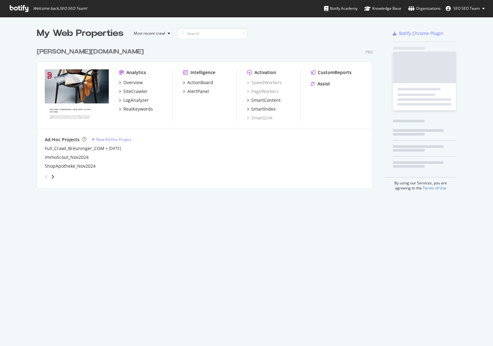
scroll to position [341, 484]
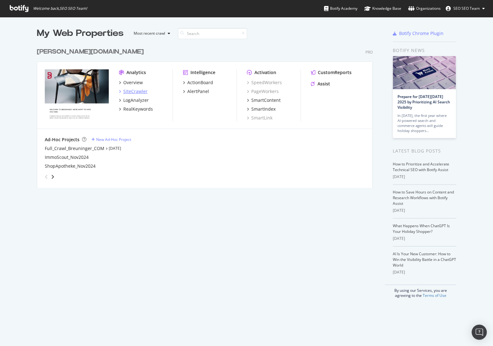
click at [138, 90] on div "SiteCrawler" at bounding box center [135, 91] width 24 height 6
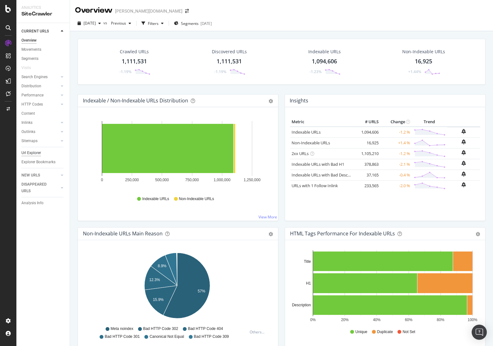
click at [31, 151] on div "Url Explorer" at bounding box center [31, 153] width 20 height 7
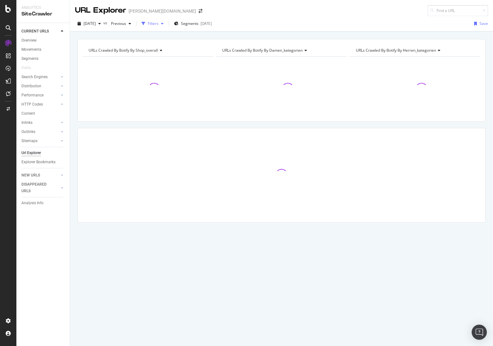
click at [158, 23] on div "Filters" at bounding box center [153, 23] width 11 height 5
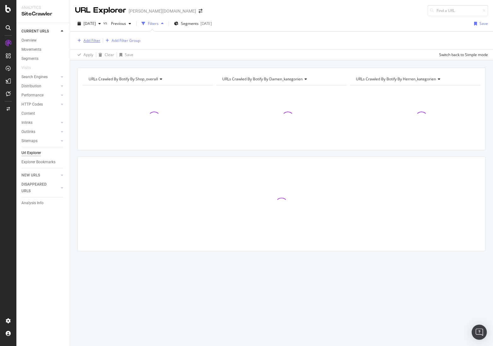
click at [97, 42] on div "Add Filter" at bounding box center [91, 40] width 17 height 5
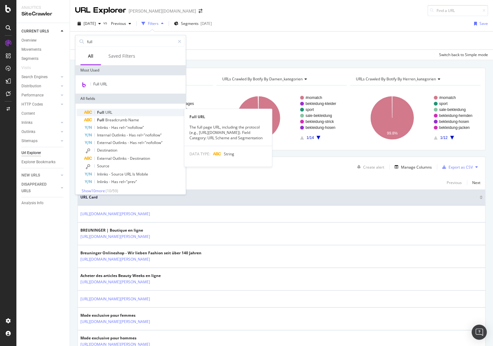
type input "full"
click at [109, 109] on div "Full URL" at bounding box center [134, 113] width 100 height 8
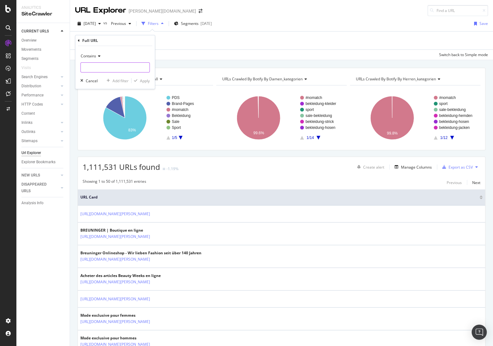
click at [97, 67] on input "text" at bounding box center [115, 67] width 69 height 10
paste input "[URL][DOMAIN_NAME][PERSON_NAME]"
type input "[URL][DOMAIN_NAME][PERSON_NAME]"
click at [148, 81] on div "Apply" at bounding box center [145, 80] width 10 height 5
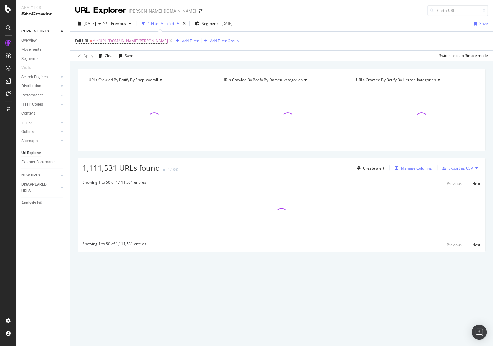
click at [417, 168] on div "Manage Columns" at bounding box center [416, 167] width 31 height 5
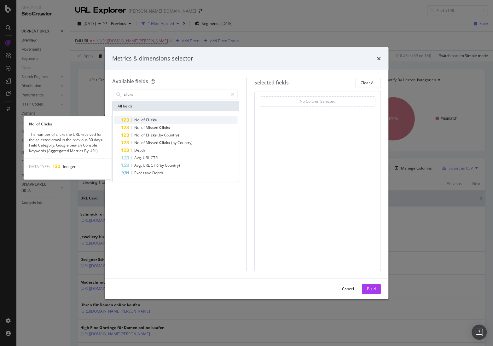
click at [166, 118] on div "No. of Clicks" at bounding box center [179, 120] width 116 height 8
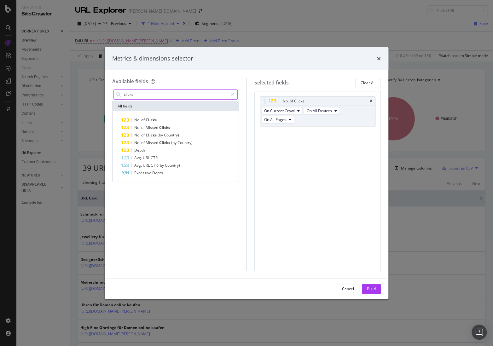
click at [159, 95] on input "clicks" at bounding box center [175, 94] width 105 height 9
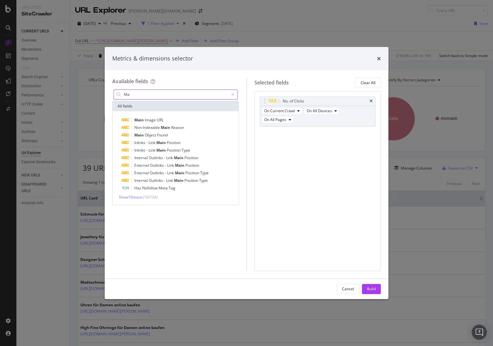
type input "M"
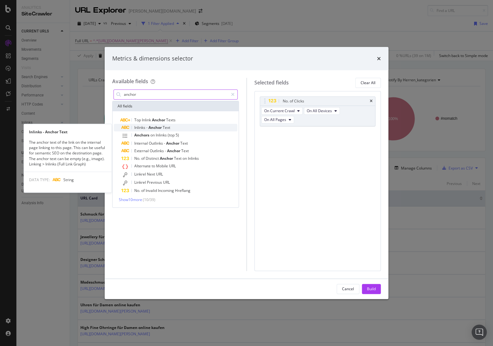
type input "anchor"
click at [155, 128] on span "Anchor" at bounding box center [155, 127] width 14 height 5
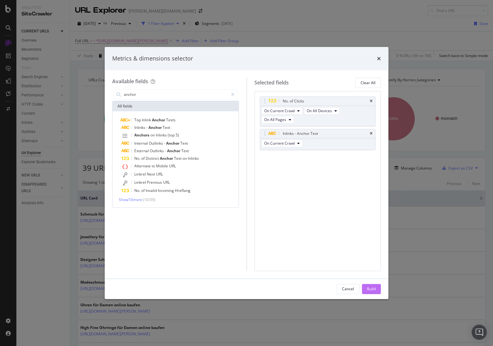
click at [374, 288] on div "Build" at bounding box center [371, 288] width 9 height 5
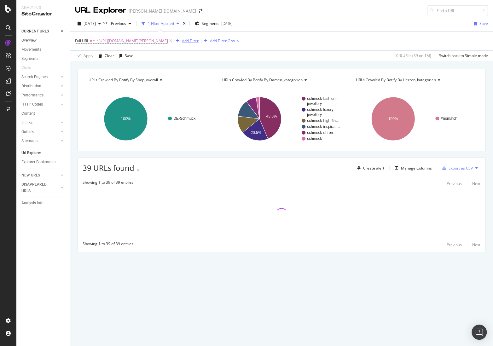
click at [198, 40] on div "Add Filter" at bounding box center [190, 40] width 17 height 5
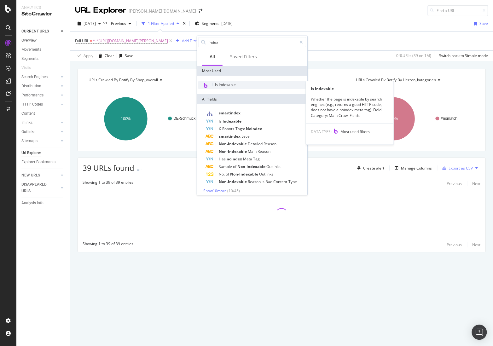
type input "index"
click at [217, 82] on span "Is Indexable" at bounding box center [225, 84] width 21 height 5
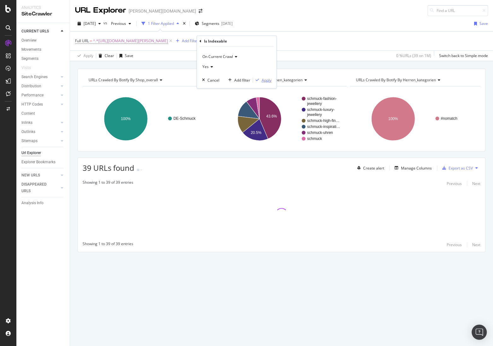
click at [265, 79] on div "Apply" at bounding box center [266, 79] width 10 height 5
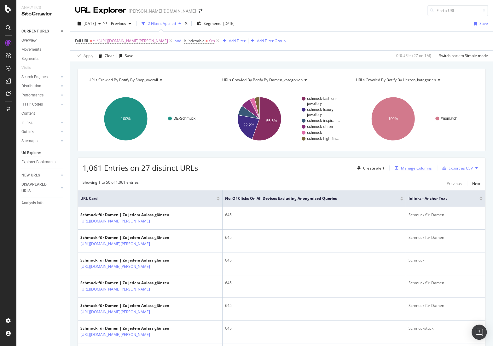
click at [419, 166] on div "Manage Columns" at bounding box center [416, 167] width 31 height 5
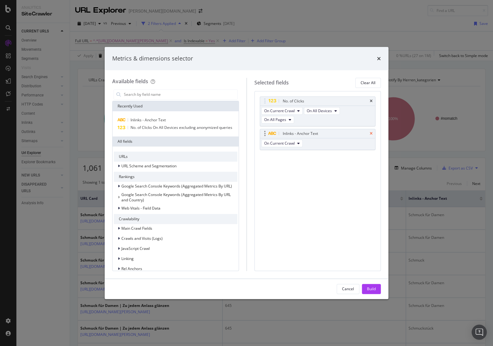
click at [372, 132] on icon "times" at bounding box center [371, 134] width 3 height 4
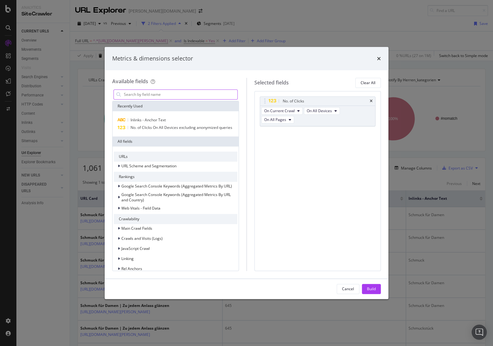
click at [162, 97] on input "modal" at bounding box center [180, 94] width 114 height 9
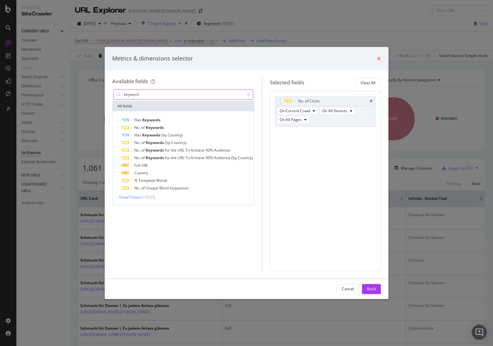
type input "keyword"
click at [380, 57] on icon "times" at bounding box center [379, 58] width 4 height 5
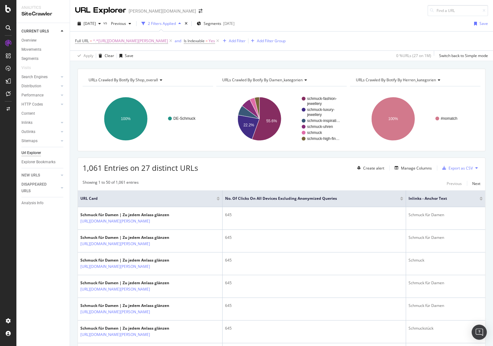
click at [412, 160] on div "1,061 Entries on 27 distinct URLs Create alert Manage Columns Export as CSV" at bounding box center [281, 165] width 407 height 15
click at [409, 172] on div "Create alert Manage Columns Export as CSV" at bounding box center [417, 168] width 126 height 11
click at [410, 169] on div "Manage Columns" at bounding box center [416, 167] width 31 height 5
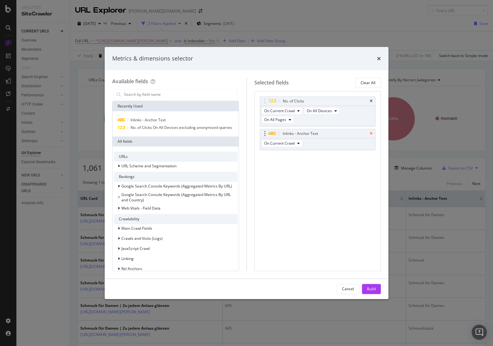
click at [370, 132] on icon "times" at bounding box center [371, 134] width 3 height 4
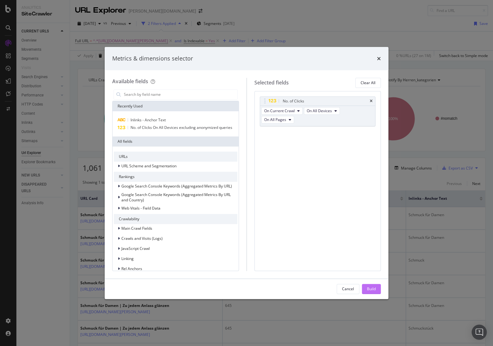
click at [367, 288] on div "Build" at bounding box center [371, 288] width 9 height 5
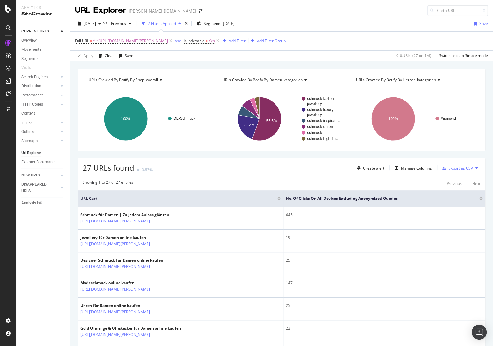
click at [479, 199] on div at bounding box center [480, 200] width 3 height 2
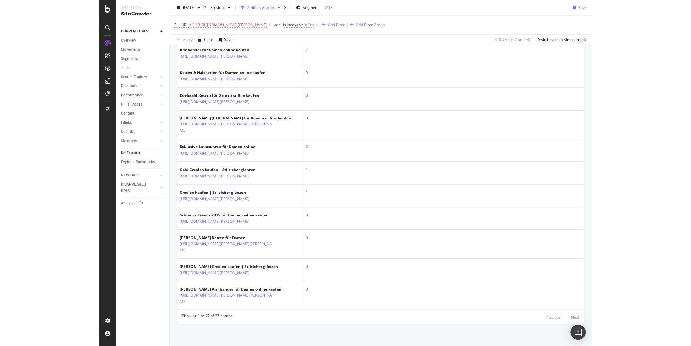
scroll to position [664, 0]
